Goal: Task Accomplishment & Management: Manage account settings

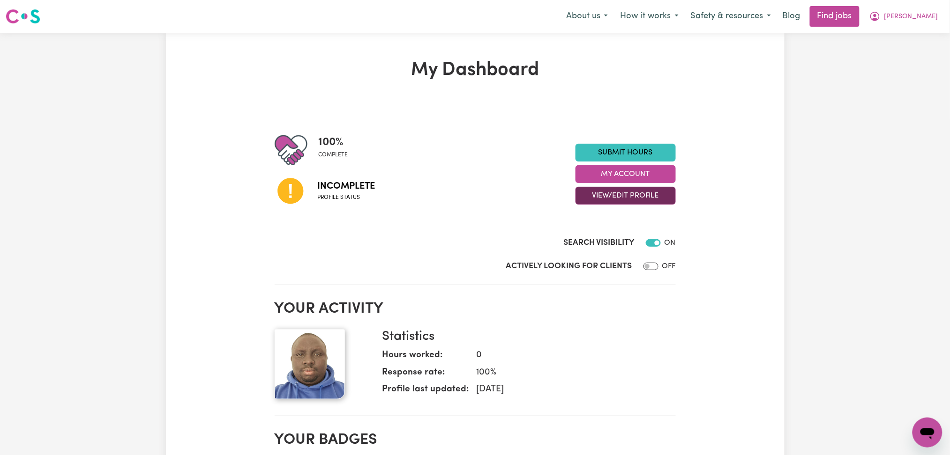
click at [612, 189] on button "View/Edit Profile" at bounding box center [625, 196] width 100 height 18
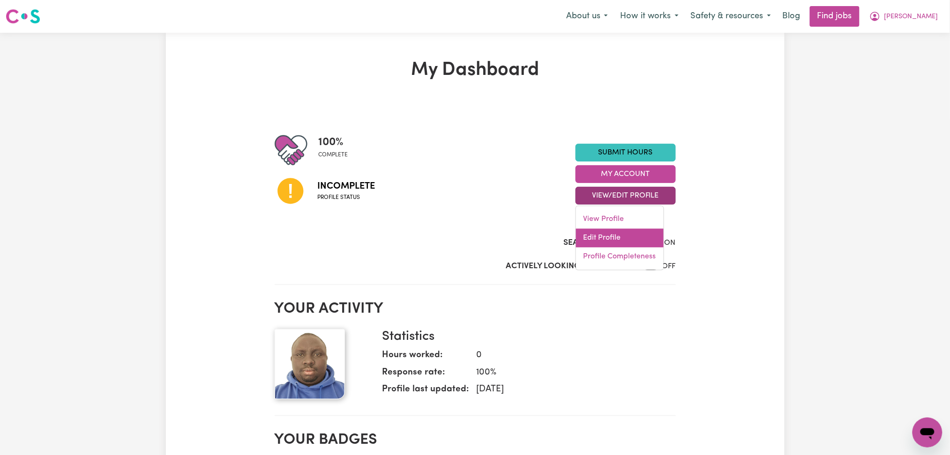
click at [597, 234] on link "Edit Profile" at bounding box center [620, 238] width 88 height 19
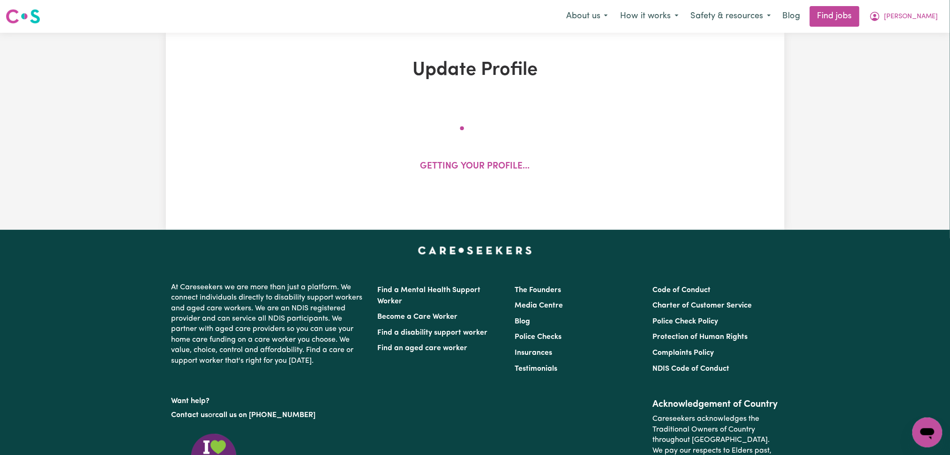
select select "[DEMOGRAPHIC_DATA]"
select select "Student Visa"
select select "Studying a healthcare related degree or qualification"
select select "39"
select select "50"
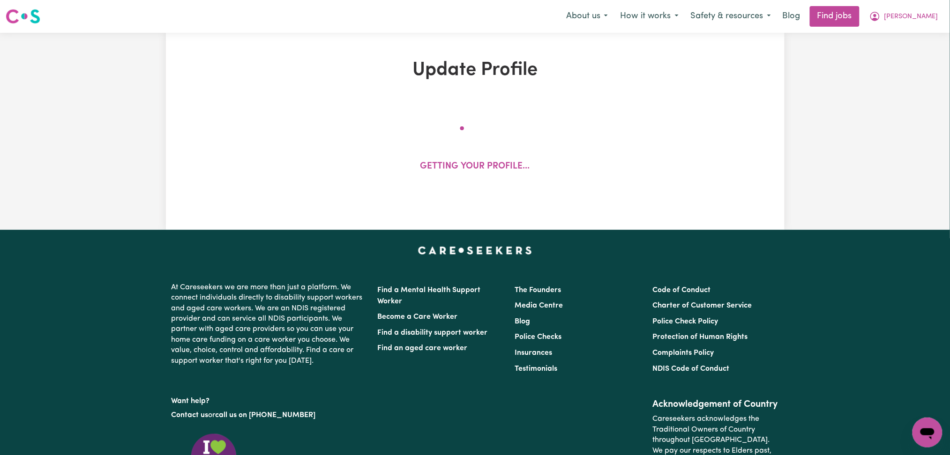
select select "70"
select select "109"
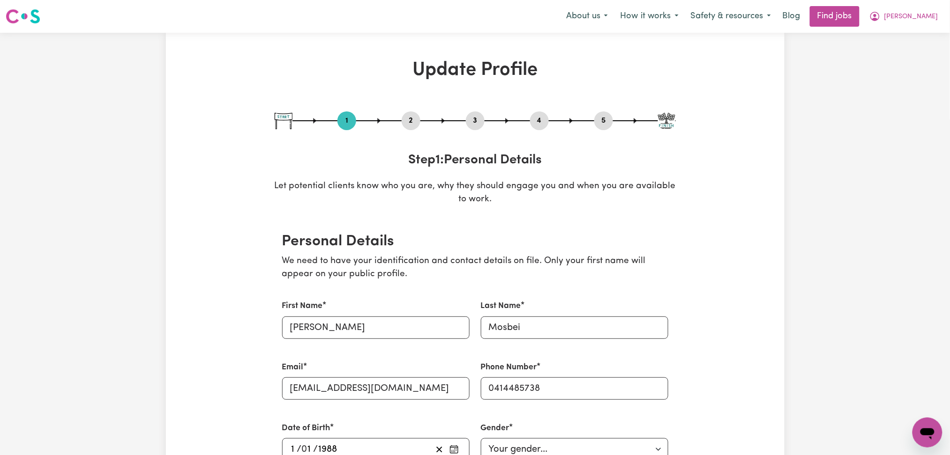
click at [407, 119] on button "2" at bounding box center [411, 121] width 19 height 12
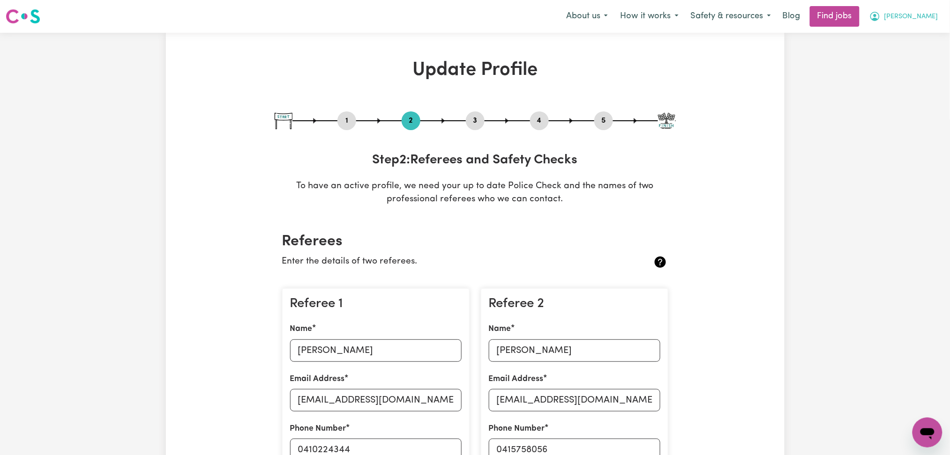
drag, startPoint x: 947, startPoint y: 11, endPoint x: 936, endPoint y: 17, distance: 12.4
click at [946, 11] on div "Menu About us How it works Safety & resources Blog Find jobs [PERSON_NAME]" at bounding box center [475, 17] width 950 height 22
drag, startPoint x: 933, startPoint y: 19, endPoint x: 927, endPoint y: 26, distance: 9.4
click at [931, 22] on span "[PERSON_NAME]" at bounding box center [911, 17] width 54 height 10
click at [910, 68] on link "Logout" at bounding box center [907, 72] width 74 height 18
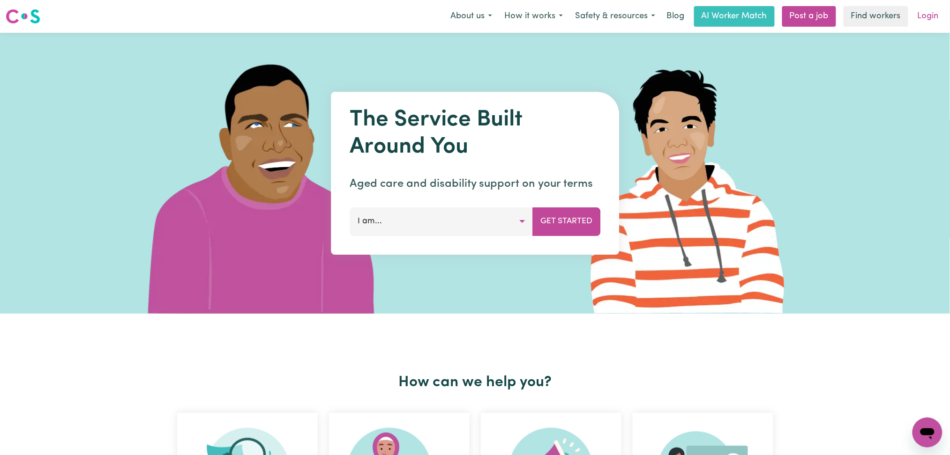
click at [938, 8] on link "Login" at bounding box center [928, 16] width 32 height 21
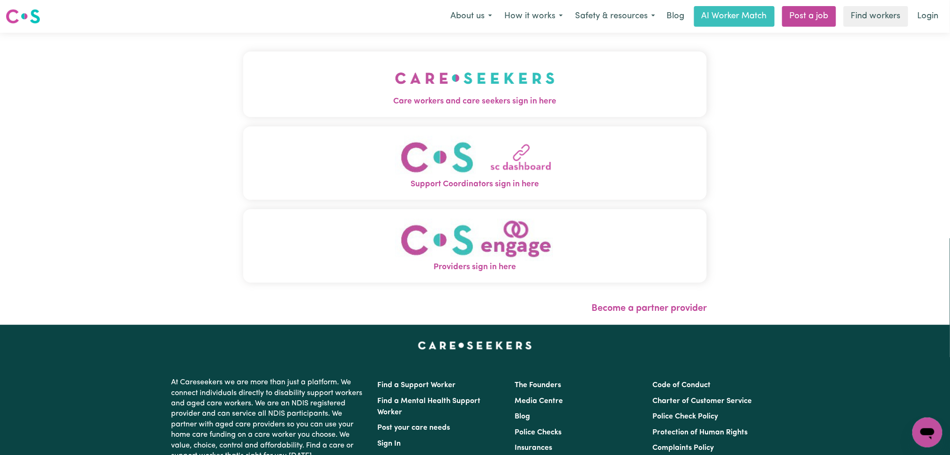
click at [494, 81] on button "Care workers and care seekers sign in here" at bounding box center [475, 85] width 464 height 66
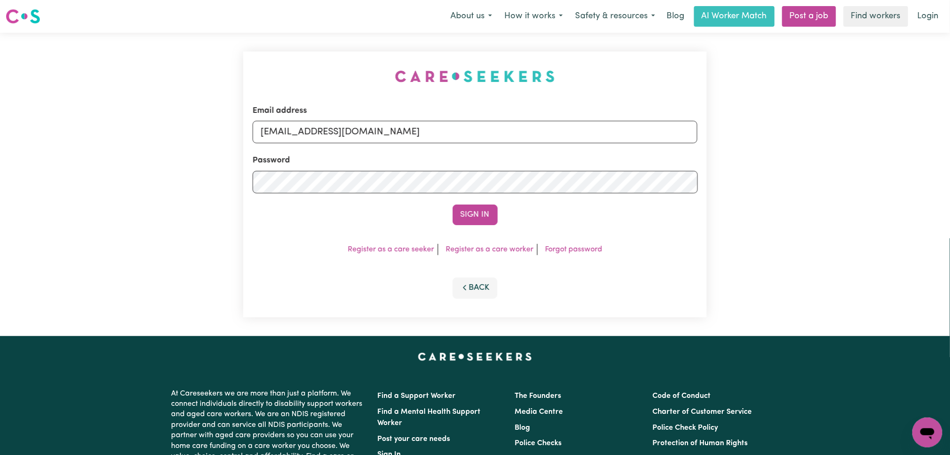
click at [369, 115] on div "Email address [EMAIL_ADDRESS][DOMAIN_NAME]" at bounding box center [475, 124] width 445 height 38
drag, startPoint x: 359, startPoint y: 137, endPoint x: 359, endPoint y: 142, distance: 5.2
click at [359, 137] on input "[EMAIL_ADDRESS][DOMAIN_NAME]" at bounding box center [475, 132] width 445 height 22
drag, startPoint x: 309, startPoint y: 130, endPoint x: 534, endPoint y: 146, distance: 225.4
click at [534, 146] on form "Email address Superuser~[EMAIL_ADDRESS][DOMAIN_NAME] Password Sign In" at bounding box center [475, 165] width 445 height 120
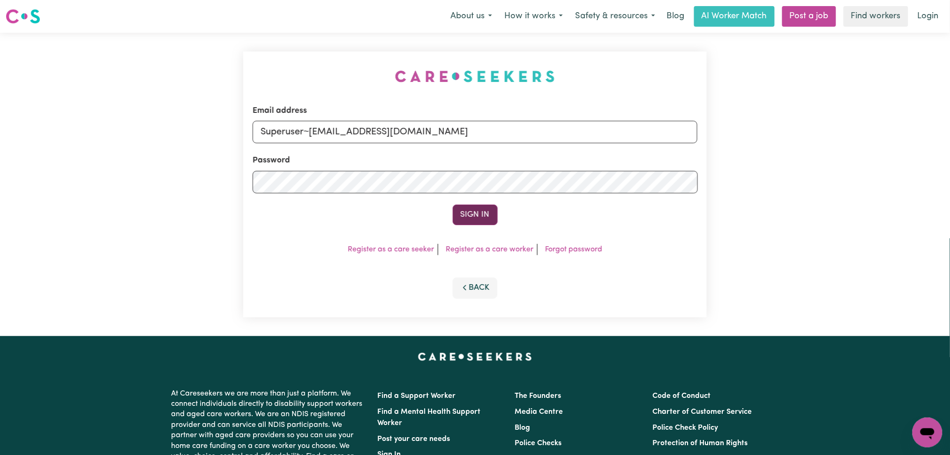
type input "Superuser~[EMAIL_ADDRESS][DOMAIN_NAME]"
click at [469, 212] on button "Sign In" at bounding box center [475, 215] width 45 height 21
